Goal: Transaction & Acquisition: Download file/media

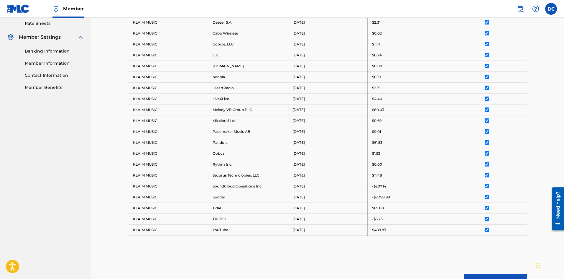
scroll to position [289, 0]
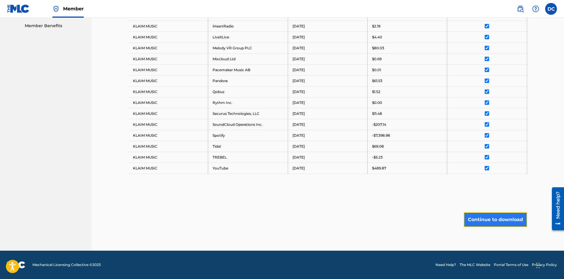
click at [499, 221] on button "Continue to download" at bounding box center [495, 219] width 63 height 15
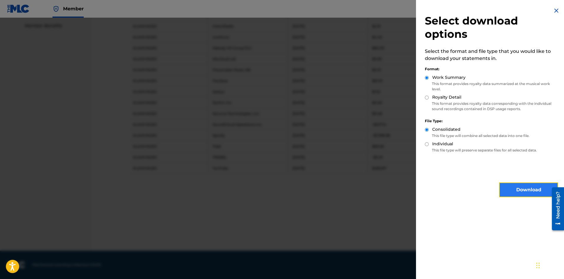
click at [533, 188] on button "Download" at bounding box center [528, 189] width 59 height 15
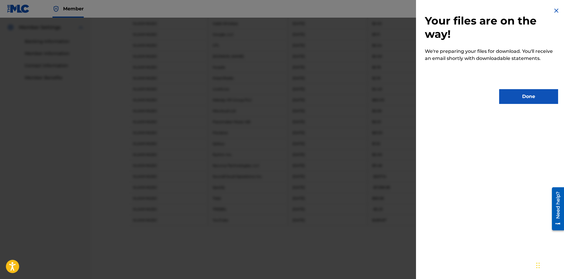
scroll to position [201, 0]
click at [517, 98] on button "Done" at bounding box center [528, 96] width 59 height 15
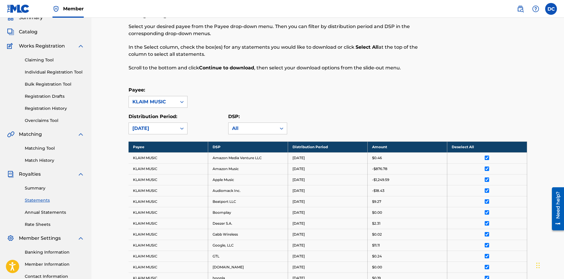
scroll to position [59, 0]
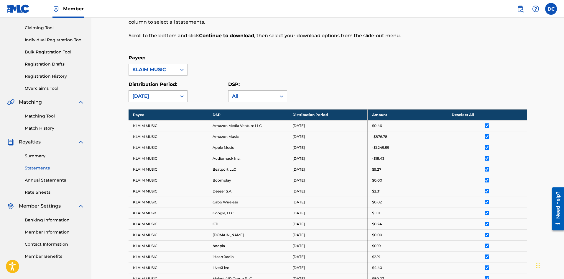
click at [162, 97] on div "[DATE]" at bounding box center [152, 96] width 41 height 7
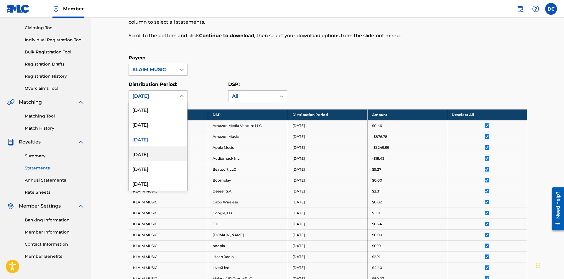
click at [157, 150] on div "[DATE]" at bounding box center [158, 153] width 58 height 15
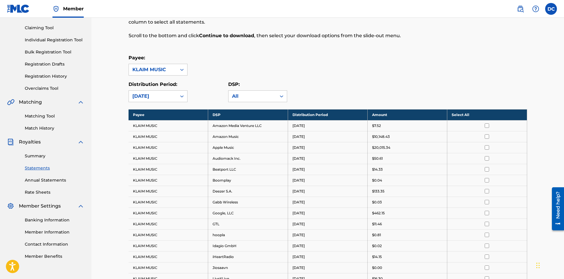
click at [465, 116] on th "Select All" at bounding box center [487, 114] width 80 height 11
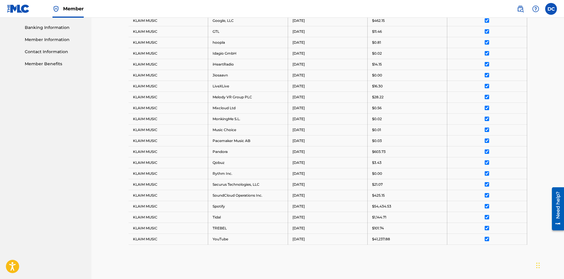
scroll to position [322, 0]
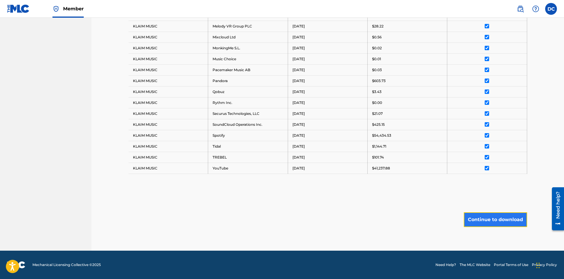
click at [489, 217] on button "Continue to download" at bounding box center [495, 219] width 63 height 15
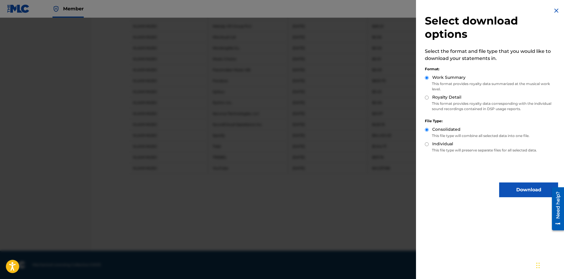
click at [449, 96] on label "Royalty Detail" at bounding box center [446, 97] width 29 height 6
click at [429, 96] on input "Royalty Detail" at bounding box center [427, 98] width 4 height 4
radio input "true"
click at [511, 189] on button "Download" at bounding box center [528, 189] width 59 height 15
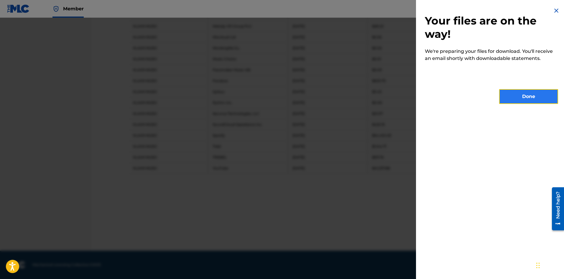
click at [520, 93] on button "Done" at bounding box center [528, 96] width 59 height 15
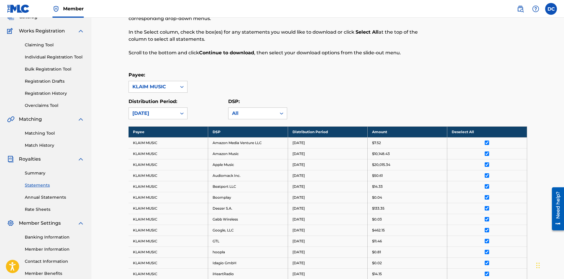
scroll to position [0, 0]
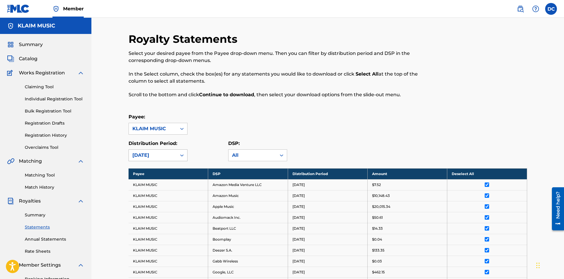
click at [179, 152] on div at bounding box center [182, 155] width 11 height 11
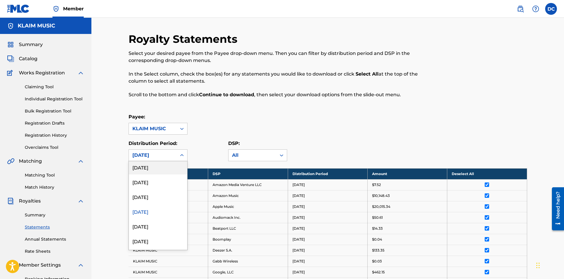
scroll to position [88, 0]
click at [153, 198] on div "[DATE]" at bounding box center [158, 198] width 58 height 15
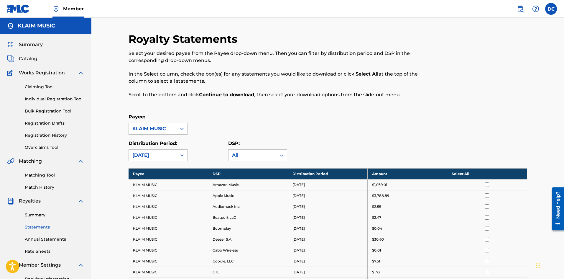
click at [457, 181] on td at bounding box center [487, 184] width 80 height 11
click at [459, 176] on th "Select All" at bounding box center [487, 173] width 80 height 11
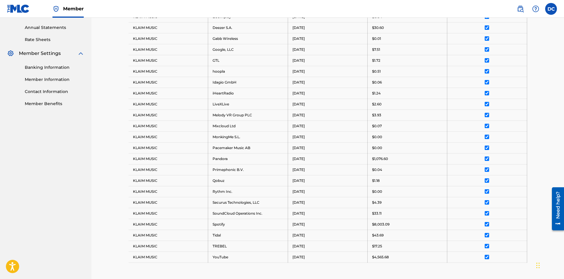
scroll to position [300, 0]
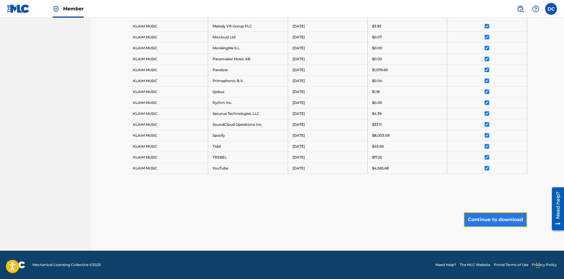
click at [492, 220] on button "Continue to download" at bounding box center [495, 219] width 63 height 15
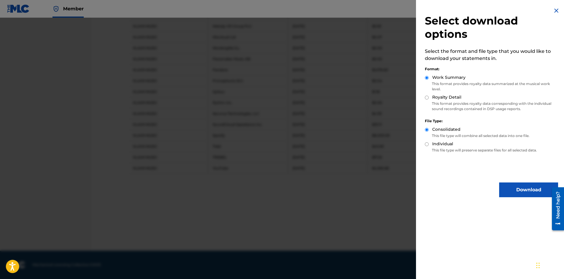
click at [450, 100] on label "Royalty Detail" at bounding box center [446, 97] width 29 height 6
click at [429, 99] on input "Royalty Detail" at bounding box center [427, 98] width 4 height 4
radio input "true"
click at [528, 186] on button "Download" at bounding box center [528, 189] width 59 height 15
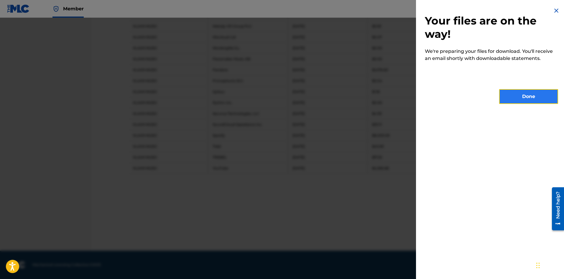
click at [529, 96] on button "Done" at bounding box center [528, 96] width 59 height 15
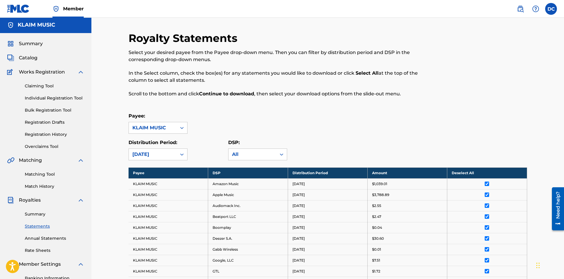
scroll to position [0, 0]
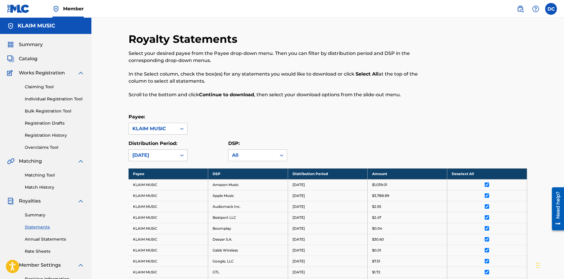
click at [174, 157] on div "[DATE]" at bounding box center [153, 155] width 48 height 11
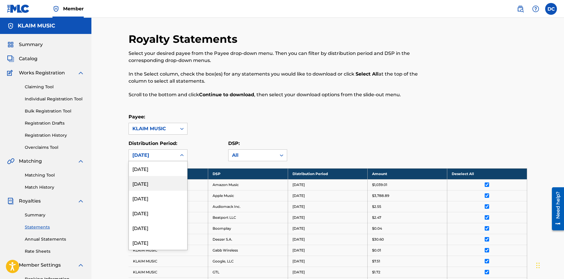
scroll to position [59, 0]
click at [153, 201] on div "[DATE]" at bounding box center [158, 198] width 58 height 15
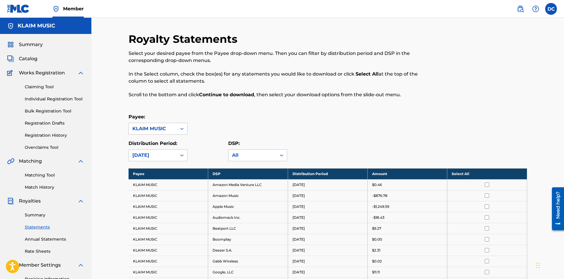
click at [467, 173] on th "Select All" at bounding box center [487, 173] width 80 height 11
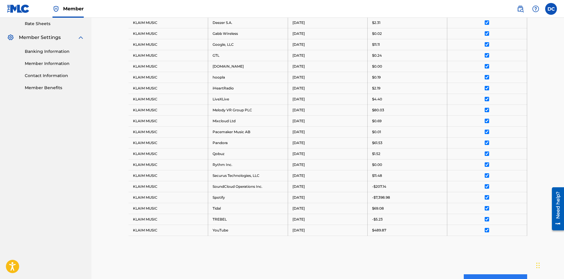
scroll to position [289, 0]
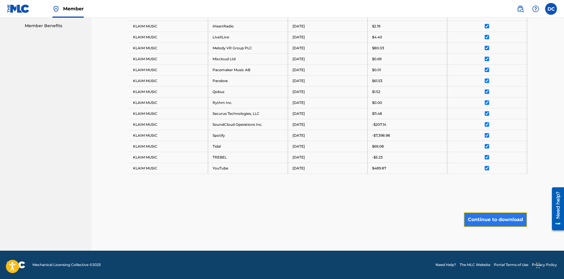
click at [495, 219] on button "Continue to download" at bounding box center [495, 219] width 63 height 15
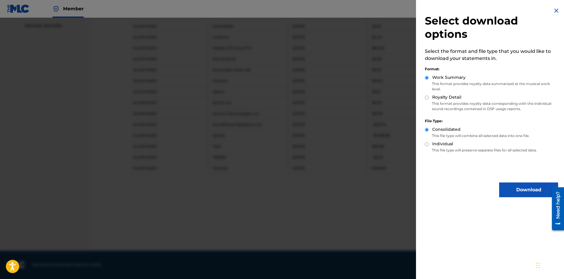
click at [457, 101] on p "This format provides royalty data corresponding with the individual sound recor…" at bounding box center [491, 106] width 133 height 11
click at [449, 99] on label "Royalty Detail" at bounding box center [446, 97] width 29 height 6
click at [429, 99] on input "Royalty Detail" at bounding box center [427, 98] width 4 height 4
radio input "true"
click at [517, 180] on div "Select download options Select the format and file type that you would like to …" at bounding box center [491, 102] width 151 height 204
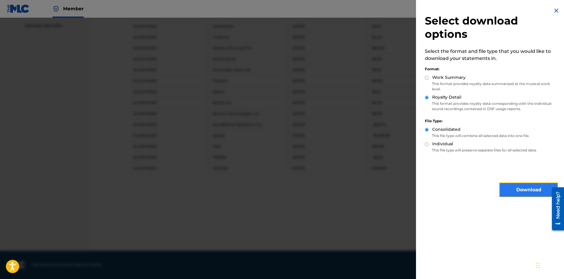
click at [517, 191] on button "Download" at bounding box center [528, 189] width 59 height 15
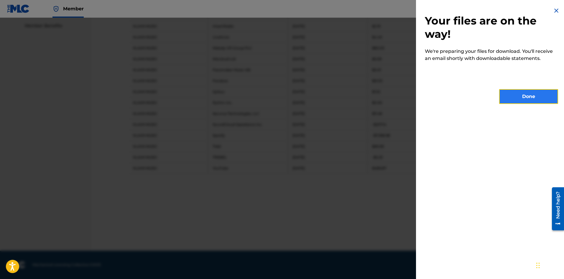
click at [508, 95] on button "Done" at bounding box center [528, 96] width 59 height 15
